Goal: Transaction & Acquisition: Register for event/course

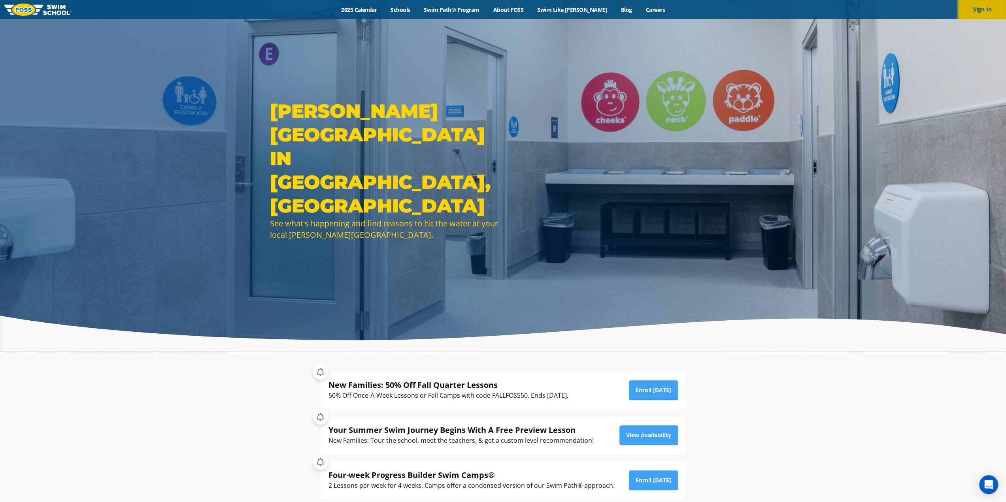
click at [968, 14] on button "Sign In" at bounding box center [982, 9] width 47 height 19
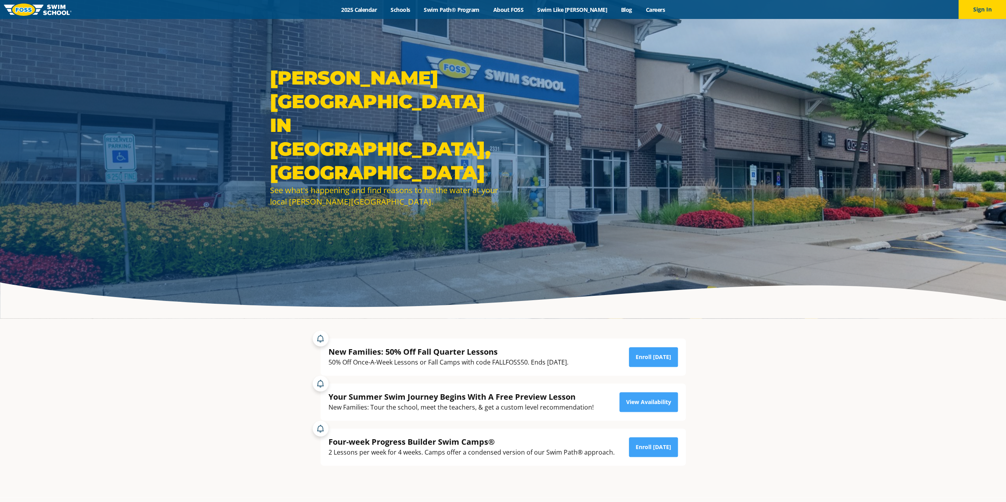
scroll to position [119, 0]
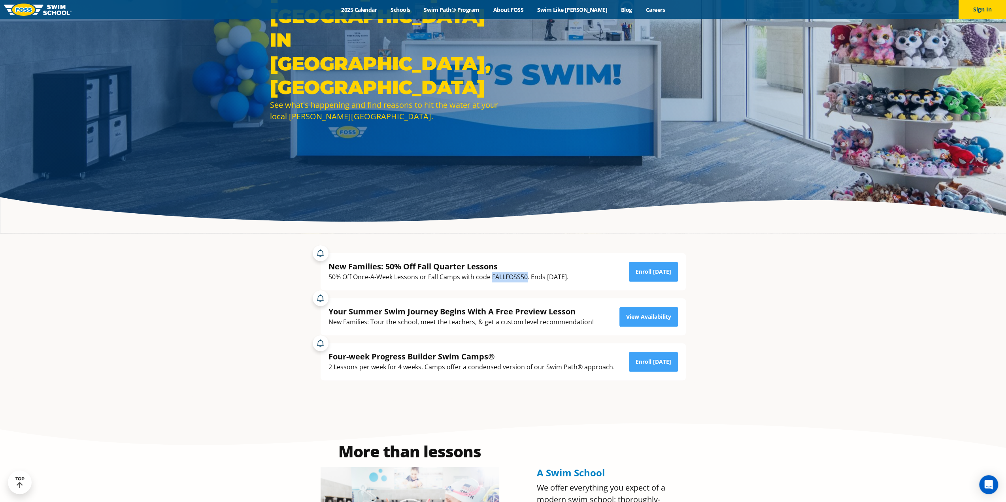
drag, startPoint x: 493, startPoint y: 277, endPoint x: 526, endPoint y: 278, distance: 33.2
click at [526, 278] on div "50% Off Once-A-Week Lessons or Fall Camps with code FALLFOSS50. Ends [DATE]." at bounding box center [448, 277] width 240 height 11
copy div "FALLFOSS50"
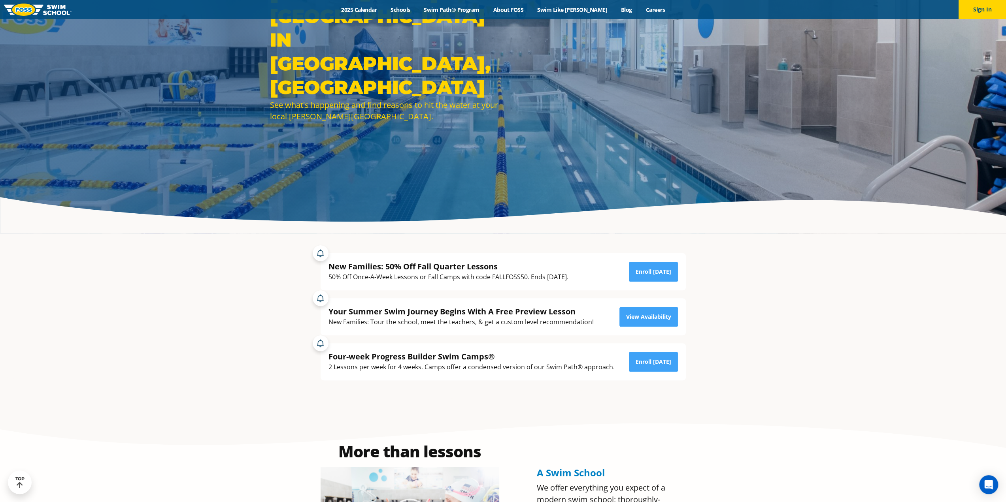
click at [838, 359] on section "New Families: 50% Off Fall Quarter Lessons 50% Off Once-A-Week Lessons or Fall …" at bounding box center [503, 323] width 1006 height 179
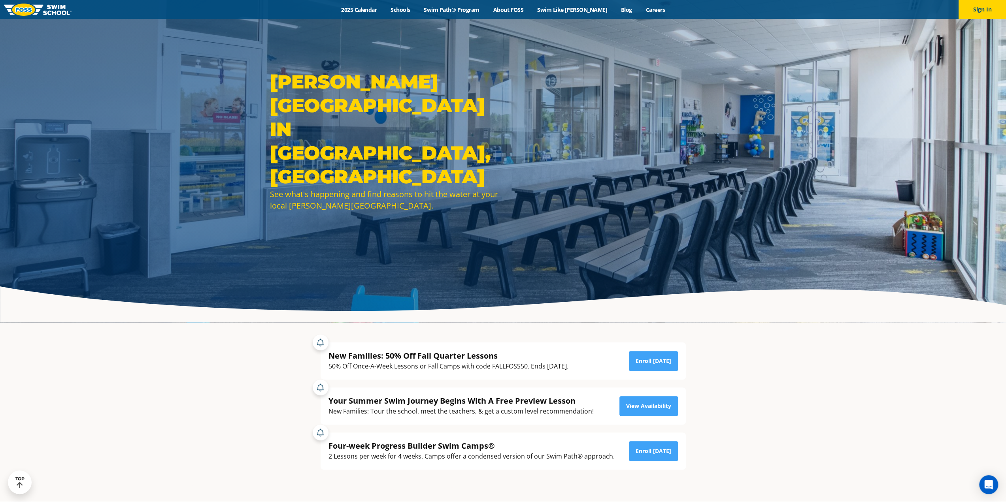
scroll to position [0, 0]
